Goal: Task Accomplishment & Management: Manage account settings

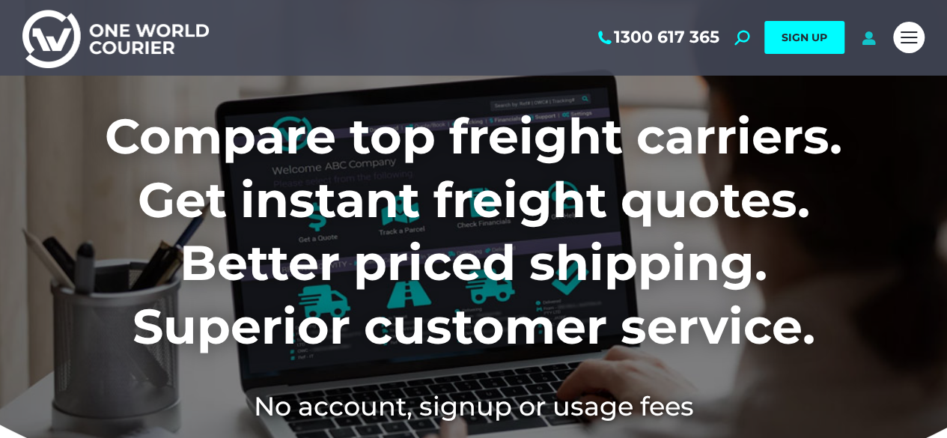
click at [874, 37] on icon at bounding box center [869, 37] width 19 height 15
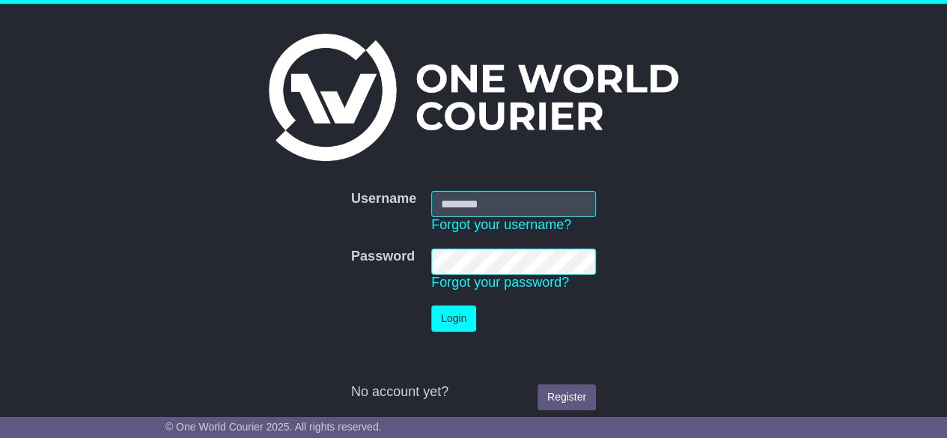
type input "**********"
click at [443, 320] on button "Login" at bounding box center [453, 319] width 45 height 26
